Goal: Book appointment/travel/reservation

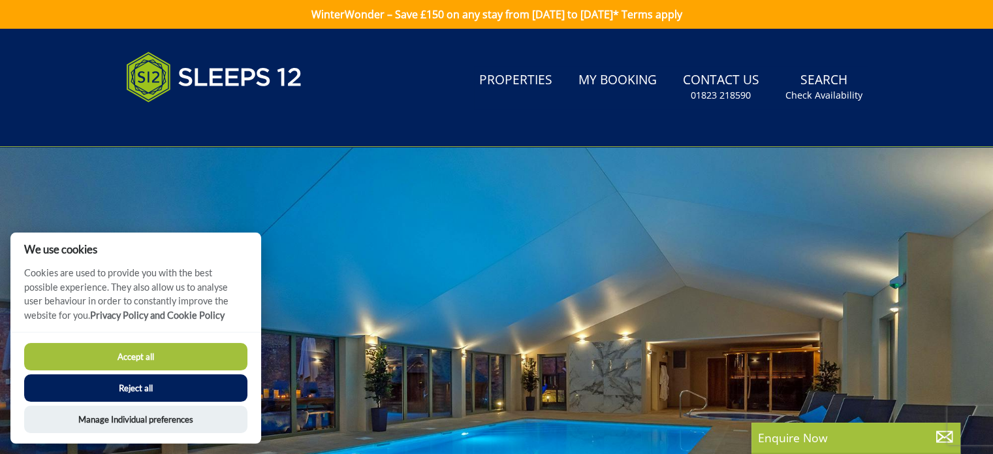
click at [142, 350] on button "Accept all" at bounding box center [135, 356] width 223 height 27
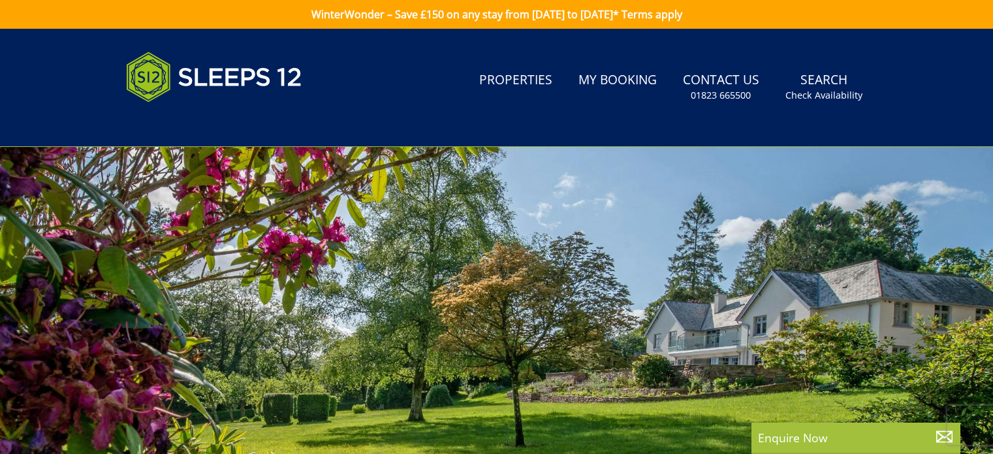
select select
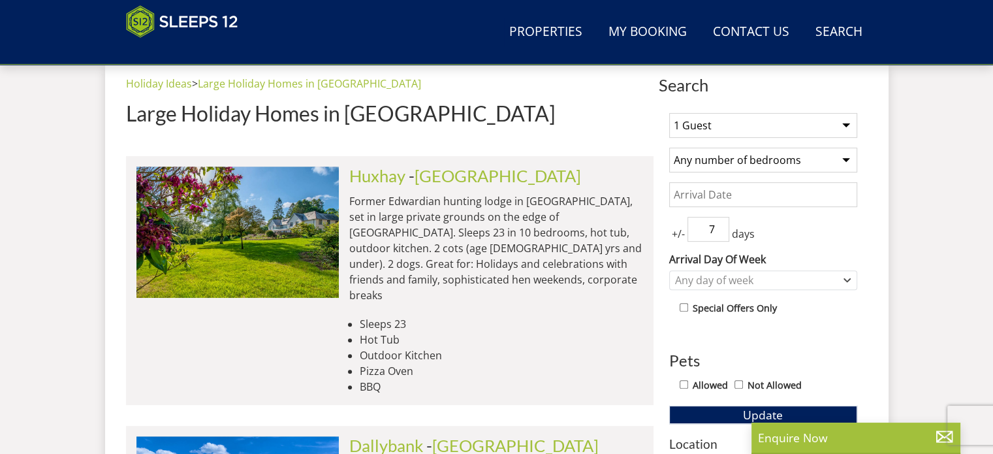
scroll to position [522, 0]
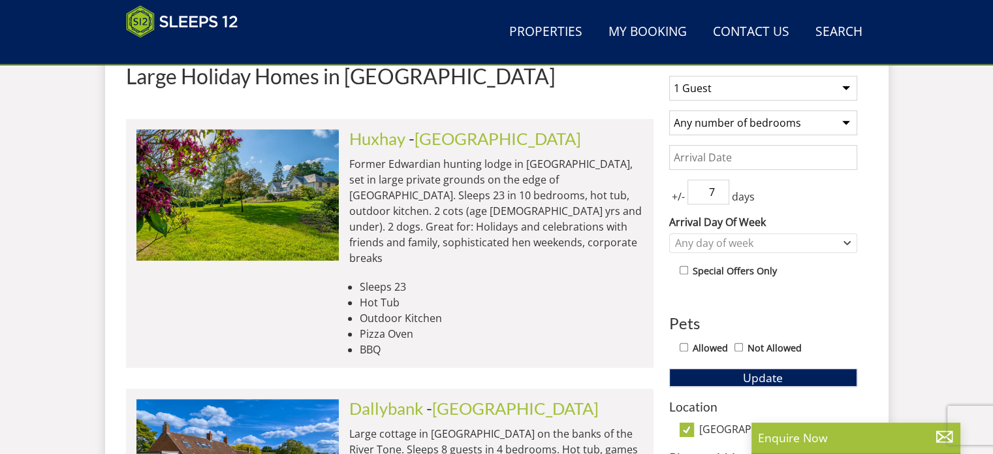
click at [698, 87] on select "1 Guest 2 Guests 3 Guests 4 Guests 5 Guests 6 Guests 7 Guests 8 Guests 9 Guests…" at bounding box center [763, 88] width 188 height 25
select select "14"
click at [669, 76] on select "1 Guest 2 Guests 3 Guests 4 Guests 5 Guests 6 Guests 7 Guests 8 Guests 9 Guests…" at bounding box center [763, 88] width 188 height 25
click at [722, 122] on select "Any number of bedrooms 4 Bedrooms 5 Bedrooms 6 Bedrooms 7 Bedrooms 8 Bedrooms 9…" at bounding box center [763, 122] width 188 height 25
select select "7"
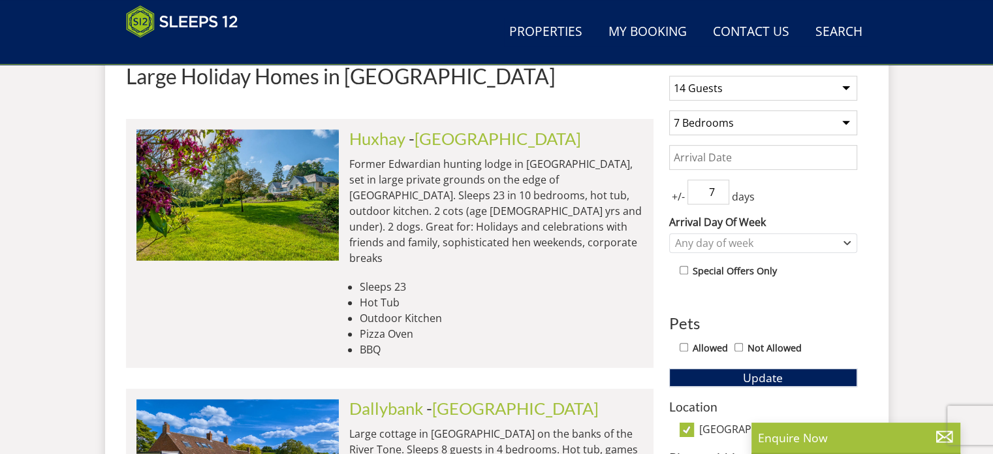
click at [669, 110] on select "Any number of bedrooms 4 Bedrooms 5 Bedrooms 6 Bedrooms 7 Bedrooms 8 Bedrooms 9…" at bounding box center [763, 122] width 188 height 25
click at [712, 186] on input "7" at bounding box center [708, 192] width 42 height 25
click at [718, 195] on input "6" at bounding box center [708, 192] width 42 height 25
click at [718, 195] on input "5" at bounding box center [708, 192] width 42 height 25
click at [718, 195] on input "4" at bounding box center [708, 192] width 42 height 25
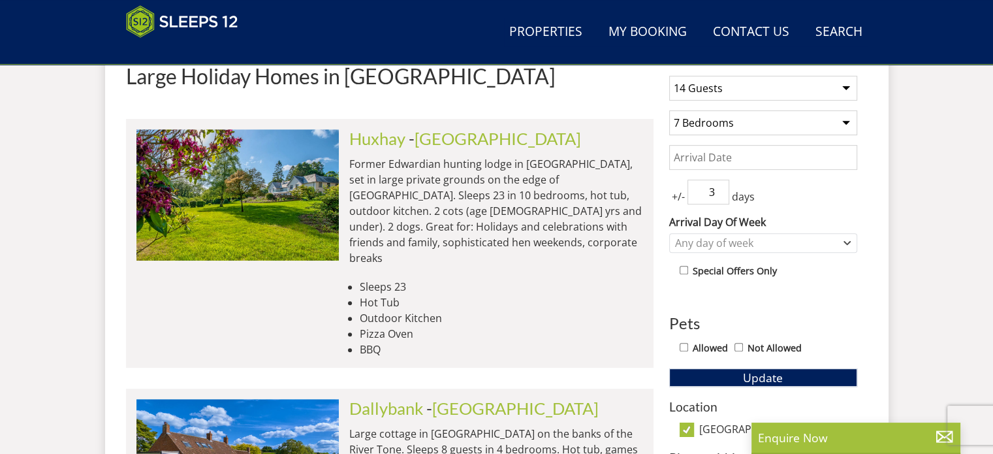
type input "3"
click at [718, 193] on input "3" at bounding box center [708, 192] width 42 height 25
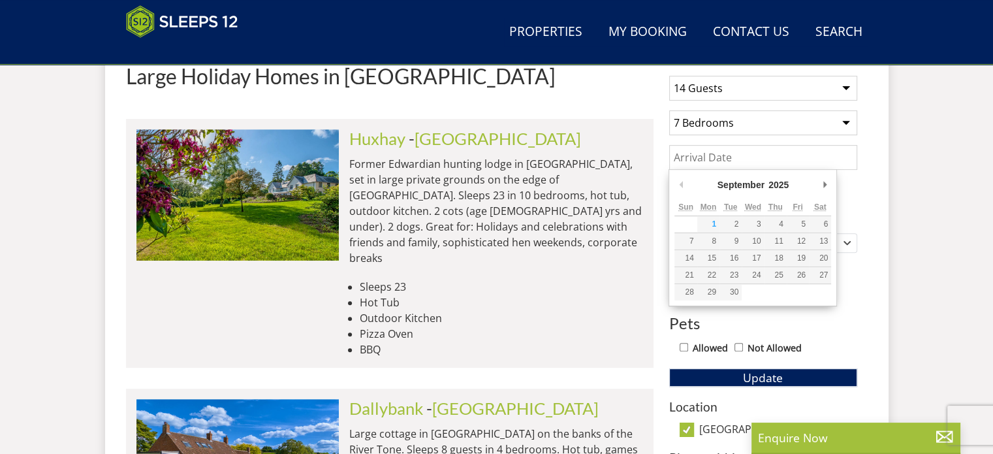
click at [718, 164] on input "Date" at bounding box center [763, 157] width 188 height 25
